Goal: Check status

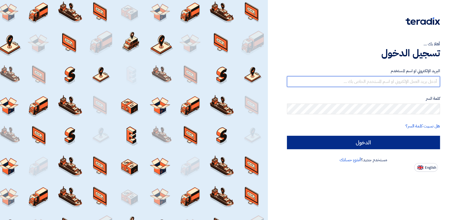
type input "[EMAIL_ADDRESS][DOMAIN_NAME]"
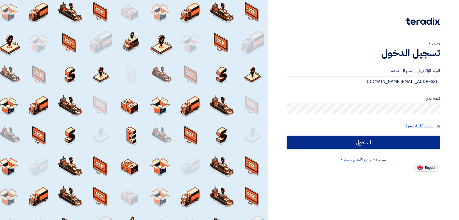
click at [337, 140] on input "الدخول" at bounding box center [363, 142] width 153 height 13
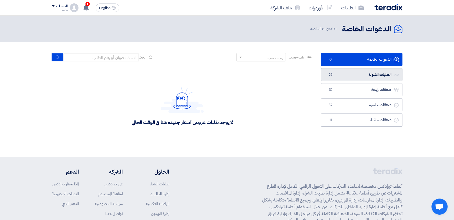
click at [343, 78] on link "الطلبات المقبولة الطلبات المقبولة 29" at bounding box center [362, 74] width 82 height 13
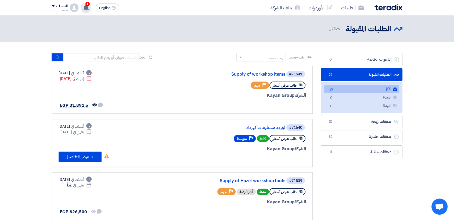
click at [87, 6] on use at bounding box center [86, 8] width 5 height 6
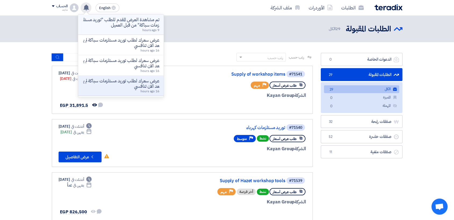
click at [126, 26] on p "تم مشاهدة العرض المقدم للطلب "توريد مستلزمات سباكة" من قبل العميل" at bounding box center [120, 22] width 77 height 11
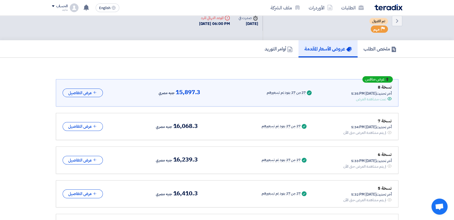
scroll to position [12, 0]
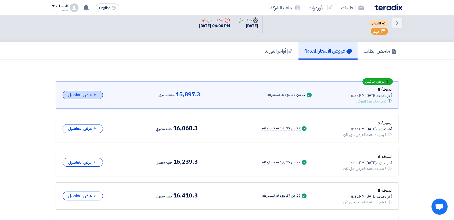
click at [74, 96] on button "عرض التفاصيل" at bounding box center [83, 95] width 40 height 9
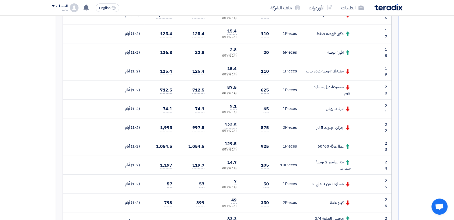
scroll to position [489, 0]
